Goal: Check status: Check status

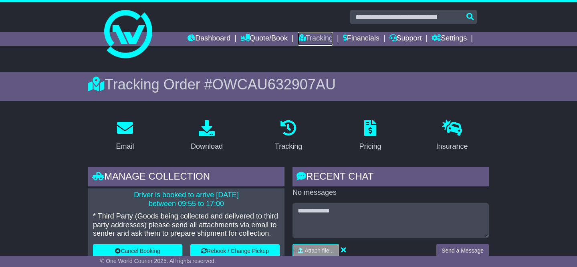
click at [306, 38] on link "Tracking" at bounding box center [315, 39] width 35 height 14
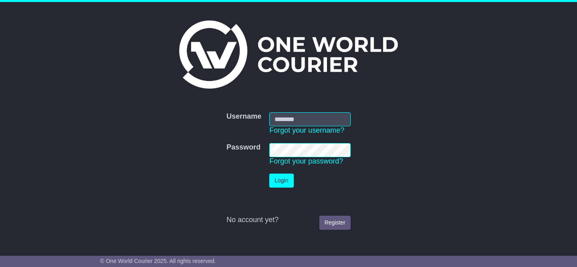
type input "**********"
click at [282, 178] on button "Login" at bounding box center [281, 180] width 24 height 14
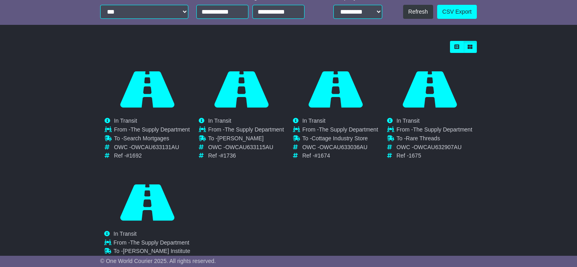
scroll to position [238, 0]
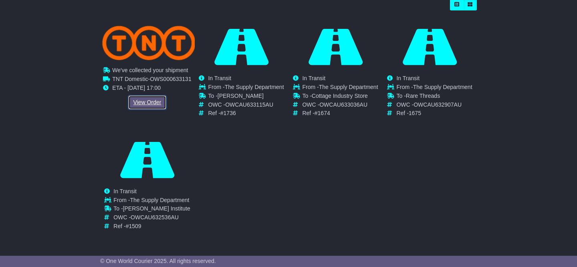
click at [151, 100] on link "View Order" at bounding box center [147, 102] width 38 height 14
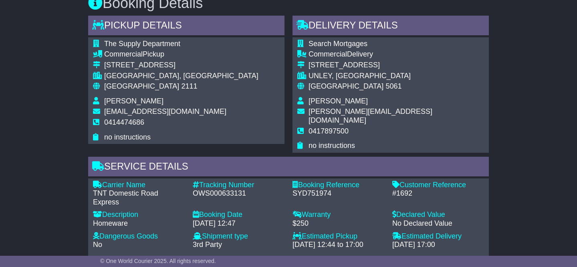
scroll to position [428, 0]
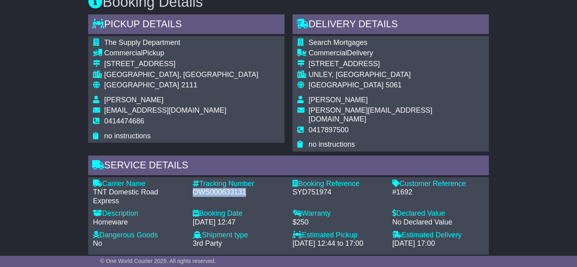
drag, startPoint x: 194, startPoint y: 172, endPoint x: 245, endPoint y: 173, distance: 51.3
click at [245, 188] on div "OWS000633131" at bounding box center [239, 192] width 92 height 9
copy div "OWS000633131"
